Goal: Task Accomplishment & Management: Use online tool/utility

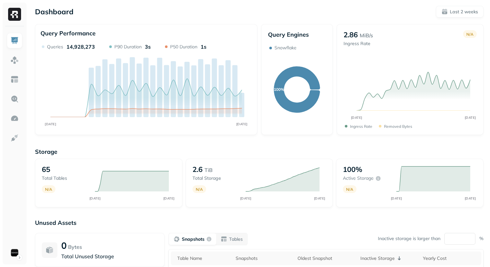
click at [181, 30] on div "Query Performance" at bounding box center [146, 34] width 211 height 9
click at [225, 15] on div "Dashboard Last 2 weeks" at bounding box center [259, 12] width 449 height 12
click at [235, 15] on div "Dashboard Last 2 weeks" at bounding box center [259, 12] width 449 height 12
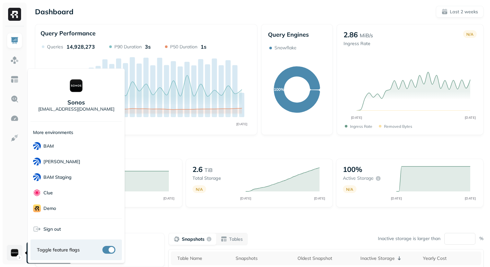
click at [17, 258] on html "Dashboard Last 2 weeks Query Performance SEP [DATE] Queries 14,928,273 P90 Dura…" at bounding box center [245, 180] width 490 height 361
click at [270, 9] on html "Dashboard Last 2 weeks Query Performance SEP [DATE] Queries 14,928,273 P90 Dura…" at bounding box center [245, 180] width 490 height 361
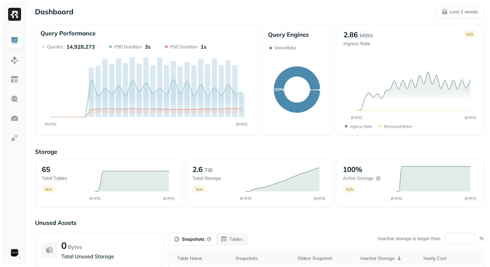
click at [170, 154] on p "Storage" at bounding box center [259, 151] width 449 height 7
click at [14, 81] on img at bounding box center [14, 79] width 8 height 8
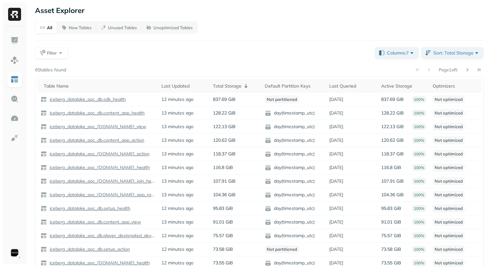
click at [137, 63] on div "All New Tables Unused Tables Unoptimized Tables Filter Columns: 7 Sort: Total S…" at bounding box center [259, 166] width 449 height 291
click at [241, 64] on div "All New Tables Unused Tables Unoptimized Tables Filter Columns: 7 Sort: Total S…" at bounding box center [259, 166] width 449 height 291
click at [294, 60] on div "All New Tables Unused Tables Unoptimized Tables Filter Columns: 7 Sort: Total S…" at bounding box center [259, 166] width 449 height 291
click at [292, 87] on div "Default Partition Keys" at bounding box center [294, 86] width 58 height 8
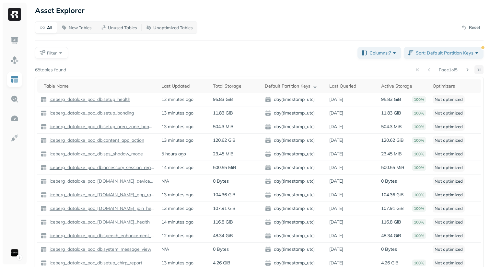
click at [479, 70] on button at bounding box center [479, 69] width 9 height 9
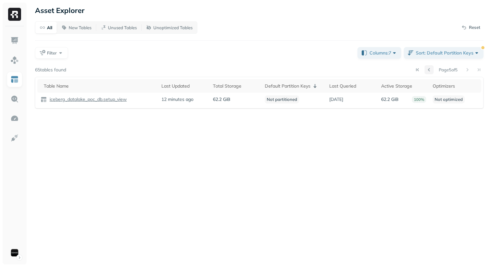
click at [427, 72] on button at bounding box center [429, 69] width 9 height 9
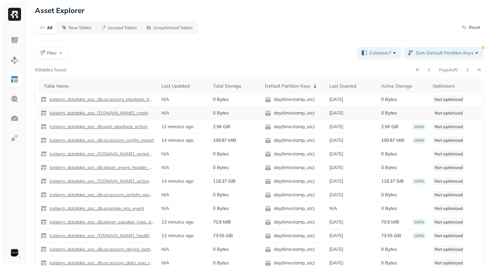
scroll to position [52, 0]
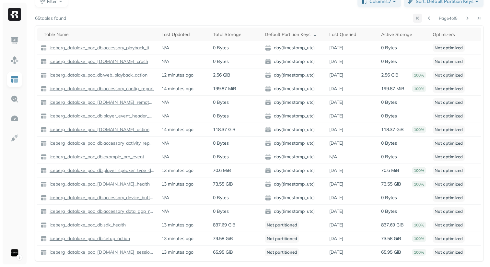
click at [413, 19] on button at bounding box center [417, 18] width 9 height 9
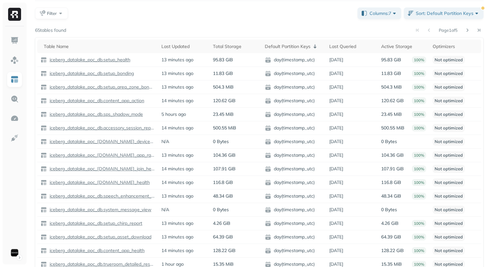
scroll to position [34, 0]
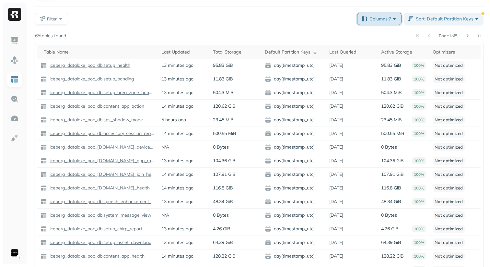
click at [382, 23] on button "Columns: 7" at bounding box center [380, 19] width 44 height 12
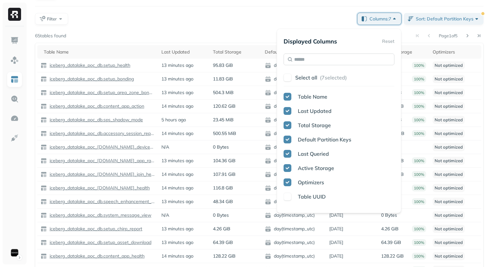
click at [345, 54] on input "text" at bounding box center [339, 60] width 111 height 12
click at [345, 57] on input "text" at bounding box center [339, 60] width 111 height 12
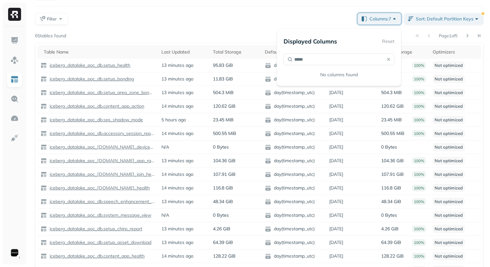
type input "******"
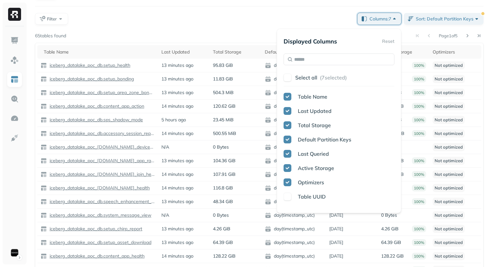
scroll to position [167, 0]
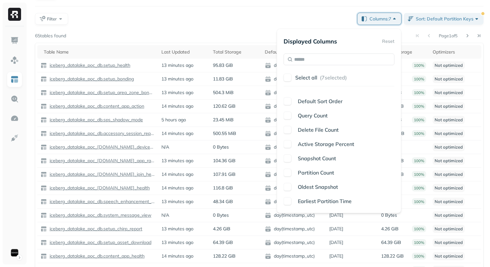
click at [298, 199] on span "Earliest Partition Time" at bounding box center [325, 201] width 54 height 6
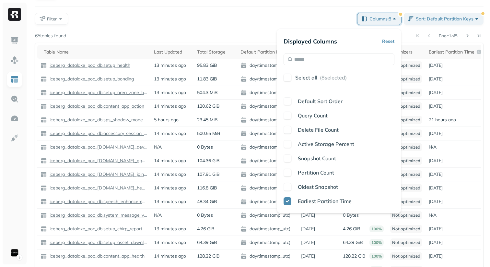
click at [274, 29] on div "All New Tables Unused Tables Unoptimized Tables Reset Filter Columns: 8 Sort: D…" at bounding box center [259, 132] width 449 height 291
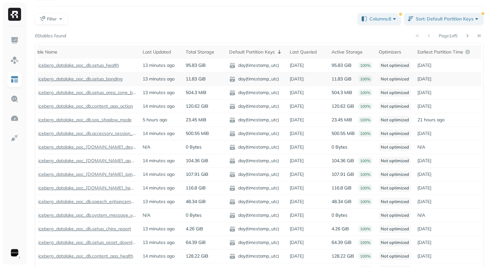
scroll to position [0, 12]
click at [260, 50] on div "Default Partition Keys" at bounding box center [256, 52] width 54 height 8
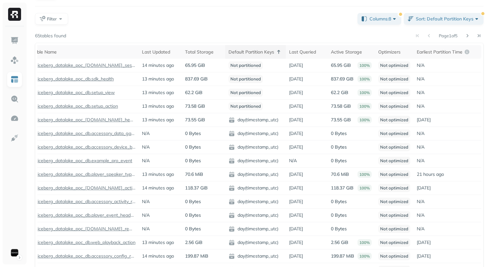
click at [260, 50] on div "Default Partition Keys" at bounding box center [256, 52] width 54 height 8
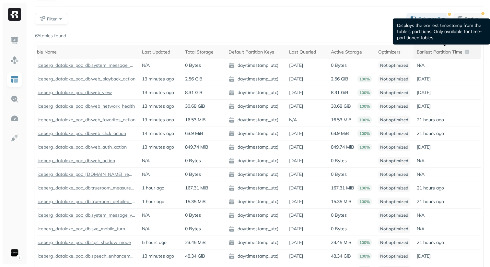
click at [440, 52] on p "Earliest Partition Time" at bounding box center [440, 52] width 46 height 6
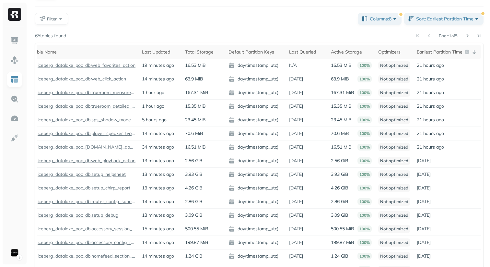
click at [298, 30] on div "All New Tables Unused Tables Unoptimized Tables Reset Filter Columns: 8 Sort: E…" at bounding box center [259, 132] width 449 height 291
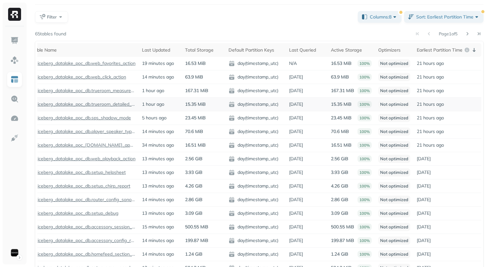
scroll to position [35, 0]
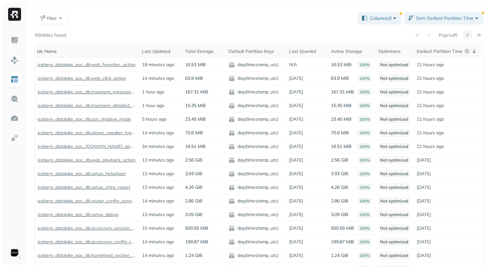
click at [469, 34] on button at bounding box center [467, 34] width 9 height 9
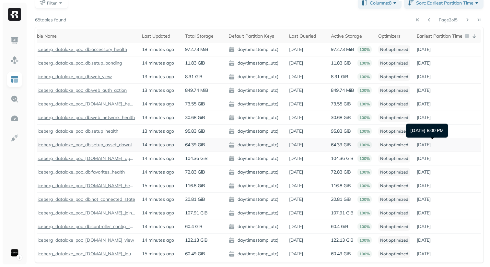
scroll to position [40, 0]
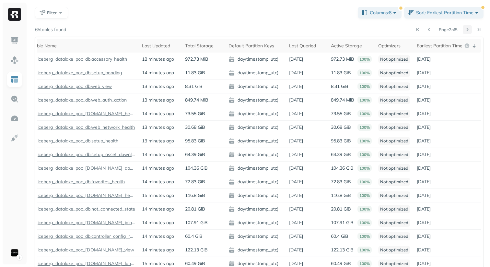
click at [468, 27] on button at bounding box center [467, 29] width 9 height 9
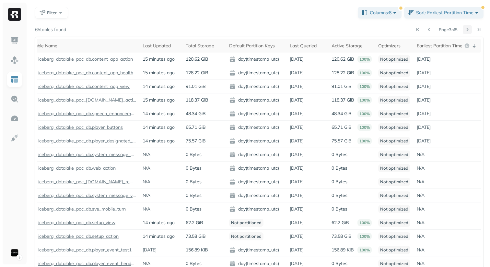
click at [468, 27] on button at bounding box center [467, 29] width 9 height 9
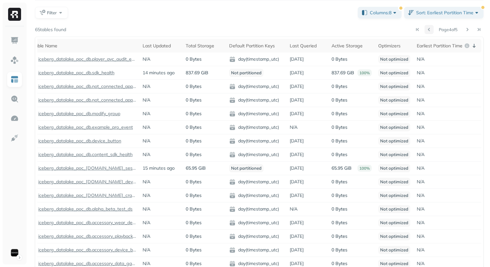
click at [425, 30] on button at bounding box center [429, 29] width 9 height 9
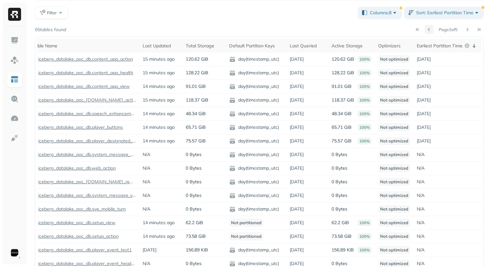
click at [429, 30] on button at bounding box center [429, 29] width 9 height 9
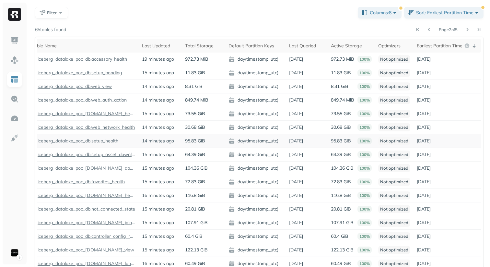
click at [89, 142] on p "iceberg_datalake_poc_db.setup_health" at bounding box center [77, 141] width 82 height 6
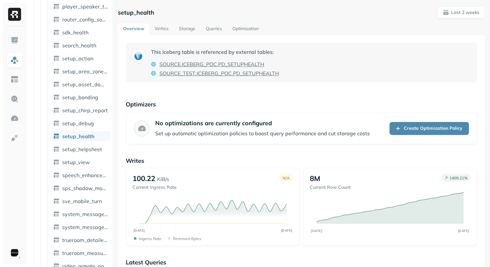
scroll to position [557, 0]
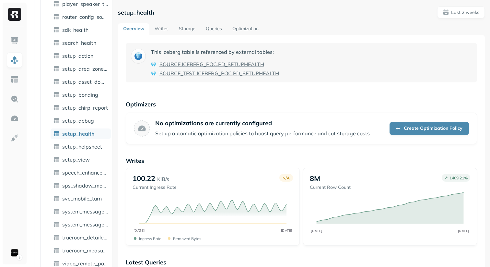
click at [189, 31] on link "Storage" at bounding box center [187, 29] width 27 height 12
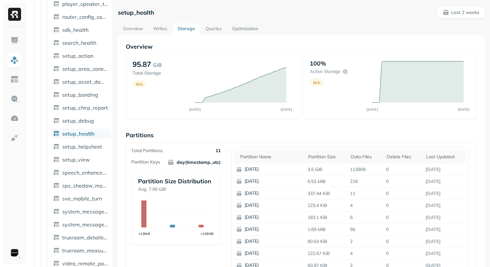
click at [228, 133] on p "Partitions" at bounding box center [302, 134] width 352 height 7
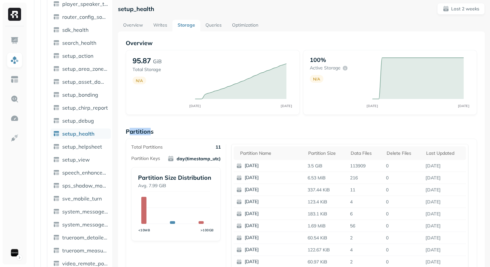
drag, startPoint x: 131, startPoint y: 132, endPoint x: 150, endPoint y: 132, distance: 19.5
click at [150, 132] on p "Partitions" at bounding box center [302, 131] width 352 height 7
click at [287, 117] on div "Overview 95.87 GiB Total Storage N/A SEP [DATE] 100% Active storage N/A SEP [DA…" at bounding box center [302, 261] width 352 height 445
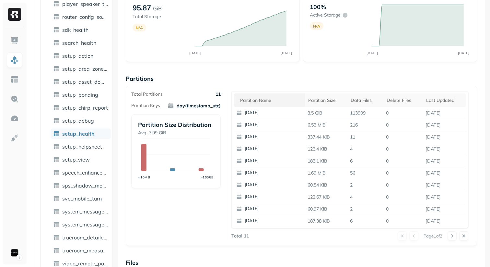
click at [270, 102] on div "Partition name" at bounding box center [271, 100] width 62 height 8
click at [449, 237] on button at bounding box center [452, 235] width 9 height 9
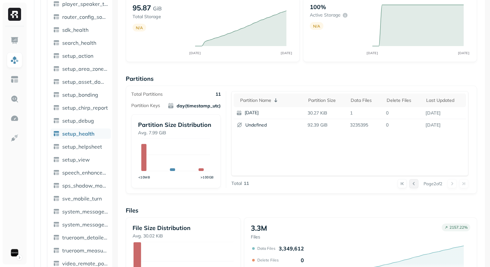
click at [411, 183] on button at bounding box center [414, 183] width 9 height 9
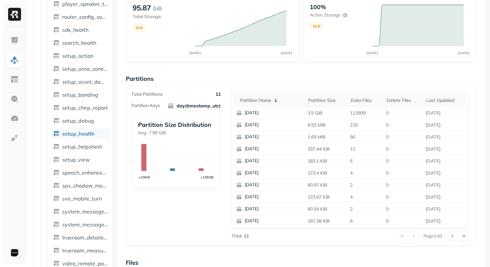
click at [413, 71] on div "Overview 95.87 GiB Total Storage N/A SEP [DATE] 100% Active storage N/A SEP [DA…" at bounding box center [302, 208] width 352 height 445
drag, startPoint x: 114, startPoint y: 125, endPoint x: 121, endPoint y: 126, distance: 6.6
click at [121, 126] on div "setup_health Last 2 weeks Overview Writes Storage Queries Optimization Overview…" at bounding box center [302, 77] width 378 height 267
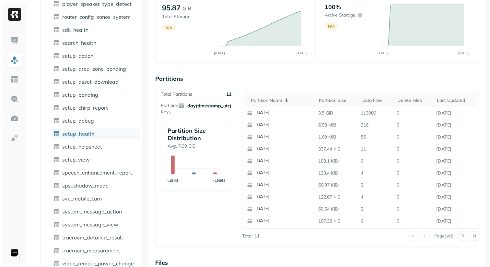
click at [142, 126] on div at bounding box center [142, 133] width 0 height 267
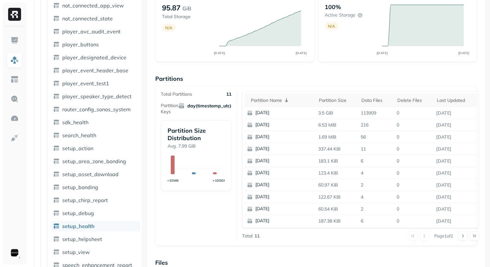
scroll to position [0, 0]
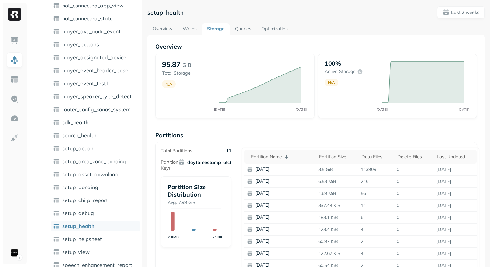
click at [277, 14] on div "setup_health Last 2 weeks" at bounding box center [317, 12] width 338 height 12
click at [317, 45] on p "Overview" at bounding box center [316, 46] width 322 height 7
drag, startPoint x: 160, startPoint y: 47, endPoint x: 176, endPoint y: 47, distance: 16.2
click at [176, 47] on p "Overview" at bounding box center [316, 46] width 322 height 7
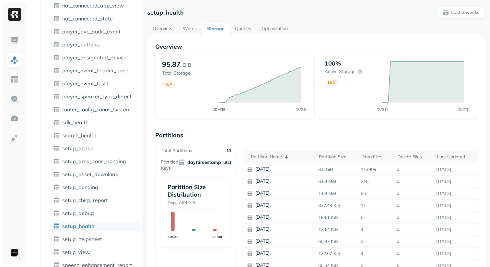
click at [218, 132] on p "Partitions" at bounding box center [316, 134] width 322 height 7
click at [220, 130] on div "Overview 95.87 GiB Total Storage N/A SEP [DATE] 100% Active storage N/A SEP [DA…" at bounding box center [316, 265] width 322 height 445
click at [223, 133] on p "Partitions" at bounding box center [316, 134] width 322 height 7
click at [238, 125] on div "Overview 95.87 GiB Total Storage N/A SEP [DATE] 100% Active storage N/A SEP [DA…" at bounding box center [316, 265] width 322 height 445
click at [14, 80] on img at bounding box center [14, 79] width 8 height 8
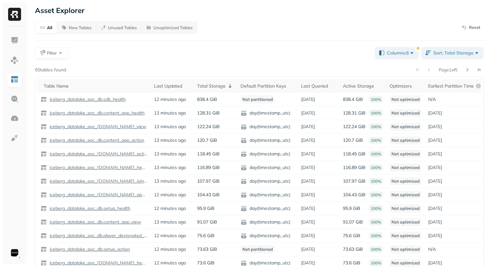
click at [289, 59] on div "All New Tables Unused Tables Unoptimized Tables Reset Filter Columns: 8 Sort: T…" at bounding box center [259, 166] width 449 height 291
click at [195, 59] on div "All New Tables Unused Tables Unoptimized Tables Reset Filter Columns: 8 Sort: T…" at bounding box center [259, 166] width 449 height 291
click at [225, 39] on div "All New Tables Unused Tables Unoptimized Tables Reset Filter Columns: 8 Sort: T…" at bounding box center [259, 166] width 449 height 291
click at [220, 51] on div "Filter" at bounding box center [202, 53] width 335 height 12
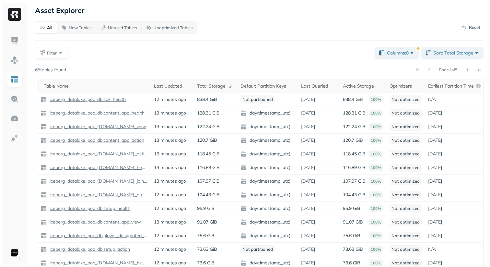
click at [234, 55] on div "Filter" at bounding box center [202, 53] width 335 height 12
click at [314, 57] on div "Filter" at bounding box center [202, 53] width 335 height 12
click at [436, 54] on span "Sort: Total Storage" at bounding box center [457, 53] width 47 height 6
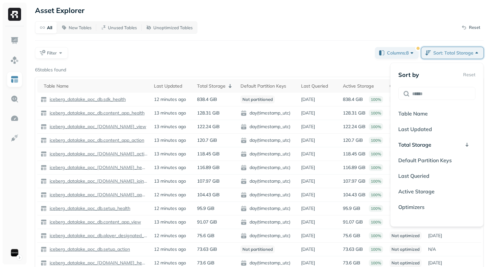
click at [414, 88] on div at bounding box center [437, 93] width 77 height 13
click at [414, 96] on input at bounding box center [442, 94] width 58 height 6
click at [415, 95] on input at bounding box center [442, 94] width 58 height 6
click at [280, 56] on div "Filter" at bounding box center [202, 53] width 335 height 12
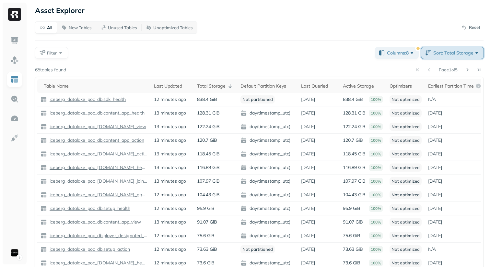
click at [469, 55] on span "Sort: Total Storage" at bounding box center [457, 53] width 47 height 6
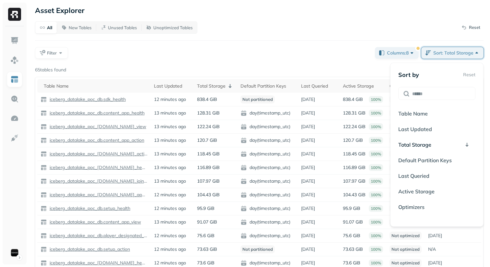
click at [430, 94] on input at bounding box center [442, 94] width 58 height 6
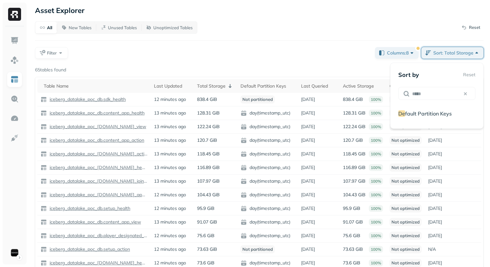
type input "******"
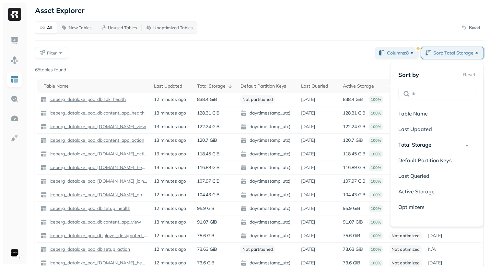
type input "**"
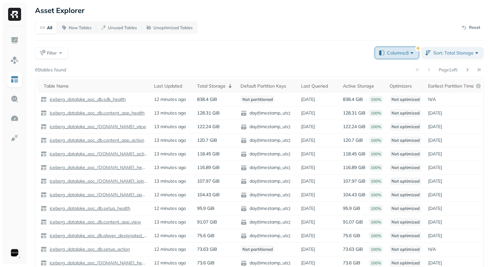
click at [409, 55] on span "Columns: 8" at bounding box center [401, 53] width 28 height 6
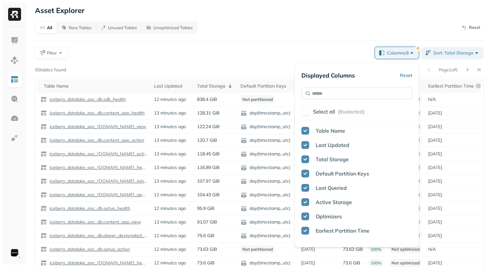
click at [393, 93] on input "text" at bounding box center [357, 94] width 111 height 12
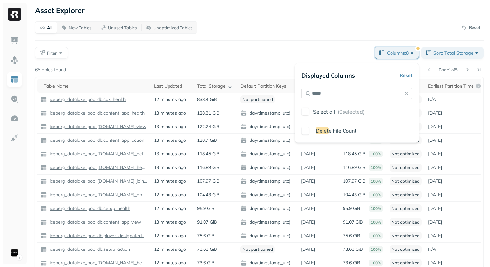
type input "*****"
click at [340, 131] on span "e File Count" at bounding box center [343, 130] width 28 height 6
click at [268, 58] on div "Filter" at bounding box center [202, 53] width 335 height 12
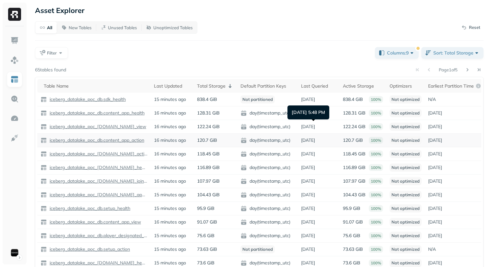
scroll to position [0, 64]
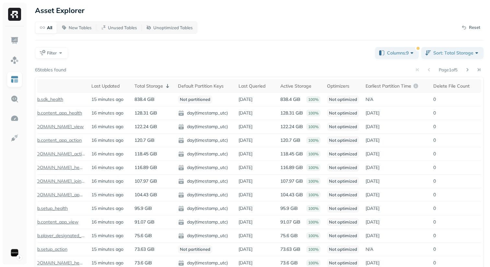
click at [295, 53] on div "Filter" at bounding box center [202, 53] width 335 height 12
click at [161, 84] on div "Total Storage" at bounding box center [153, 86] width 37 height 8
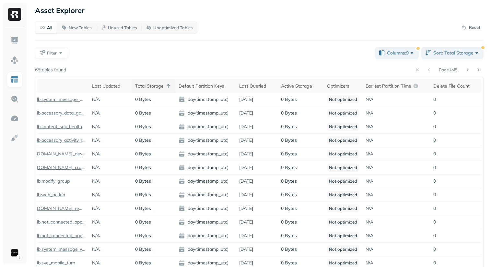
scroll to position [0, 62]
click at [161, 84] on div "Total Storage" at bounding box center [153, 86] width 37 height 8
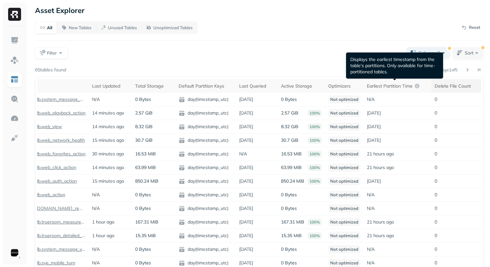
click at [455, 86] on div "Delete File Count" at bounding box center [457, 86] width 45 height 8
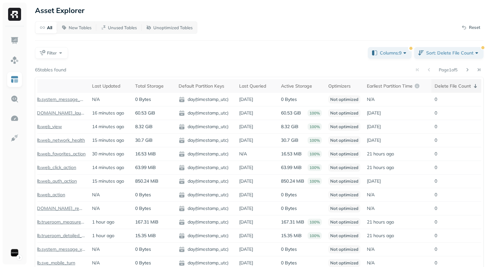
click at [455, 86] on div "Delete File Count" at bounding box center [457, 86] width 45 height 8
click at [286, 71] on div "Page 1 of 5" at bounding box center [275, 69] width 418 height 9
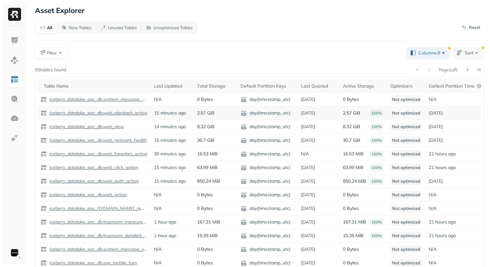
scroll to position [0, 64]
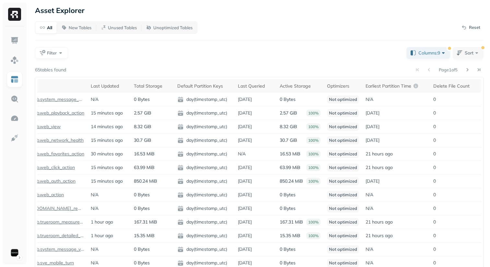
click at [236, 62] on div "All New Tables Unused Tables Unoptimized Tables Reset Filter Columns: 9 Sort Pa…" at bounding box center [259, 166] width 449 height 291
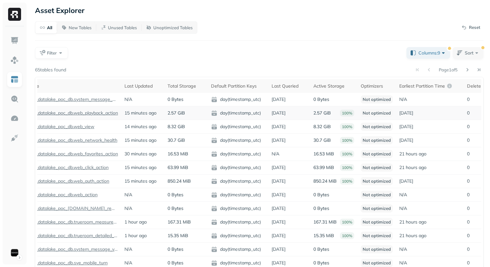
scroll to position [0, 0]
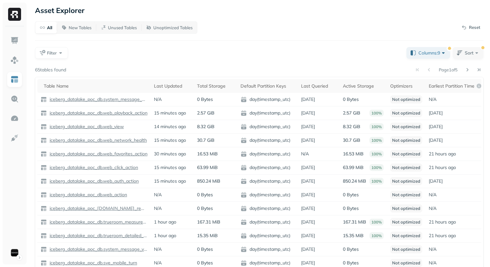
click at [145, 64] on div "All New Tables Unused Tables Unoptimized Tables Reset Filter Columns: 9 Sort Pa…" at bounding box center [259, 166] width 449 height 291
click at [204, 61] on div "All New Tables Unused Tables Unoptimized Tables Reset Filter Columns: 9 Sort Pa…" at bounding box center [259, 166] width 449 height 291
click at [201, 62] on div "All New Tables Unused Tables Unoptimized Tables Reset Filter Columns: 9 Sort Pa…" at bounding box center [259, 166] width 449 height 291
click at [131, 54] on div "Filter" at bounding box center [218, 53] width 366 height 12
click at [218, 42] on div "All New Tables Unused Tables Unoptimized Tables Reset Filter Columns: 9 Sort Pa…" at bounding box center [259, 166] width 449 height 291
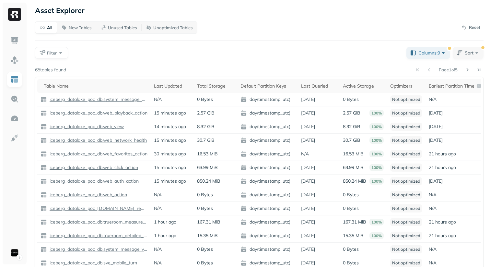
click at [214, 53] on div "Filter" at bounding box center [218, 53] width 366 height 12
click at [196, 58] on div "Filter" at bounding box center [218, 53] width 366 height 12
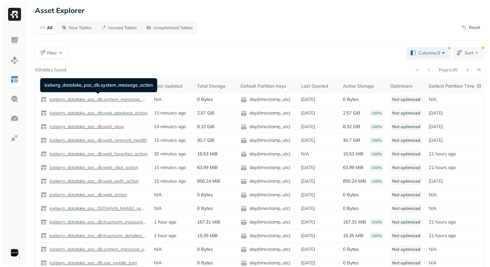
click at [227, 52] on div "Filter" at bounding box center [218, 53] width 366 height 12
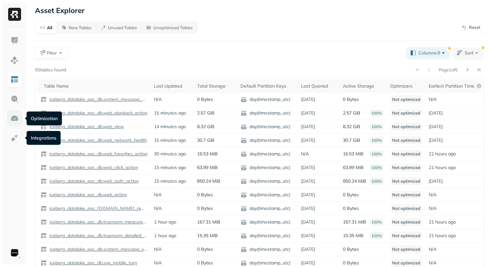
click at [10, 120] on img at bounding box center [14, 118] width 8 height 8
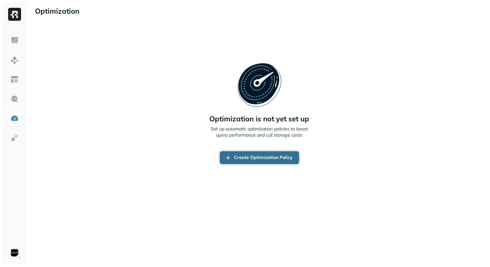
click at [255, 162] on link "Create Optimization Policy" at bounding box center [259, 157] width 79 height 13
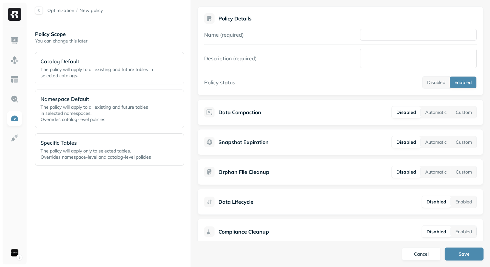
scroll to position [10, 0]
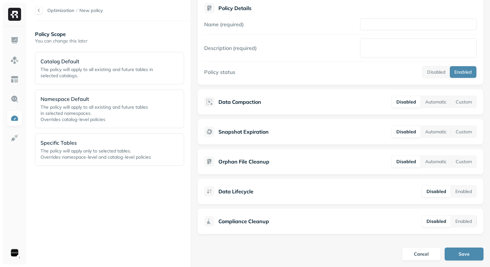
click at [283, 78] on div "Policy status Disabled Enabled" at bounding box center [340, 72] width 273 height 12
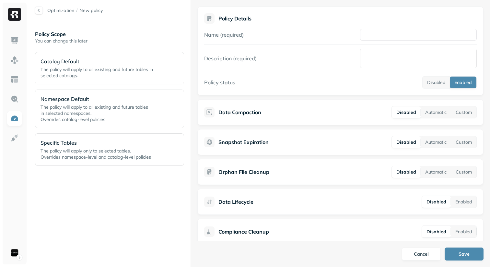
click at [112, 223] on div "Policy Scope You can change this later Catalog Default The policy will apply to…" at bounding box center [113, 144] width 156 height 233
click at [110, 210] on div "Policy Scope You can change this later Catalog Default The policy will apply to…" at bounding box center [113, 144] width 156 height 233
